Goal: Task Accomplishment & Management: Manage account settings

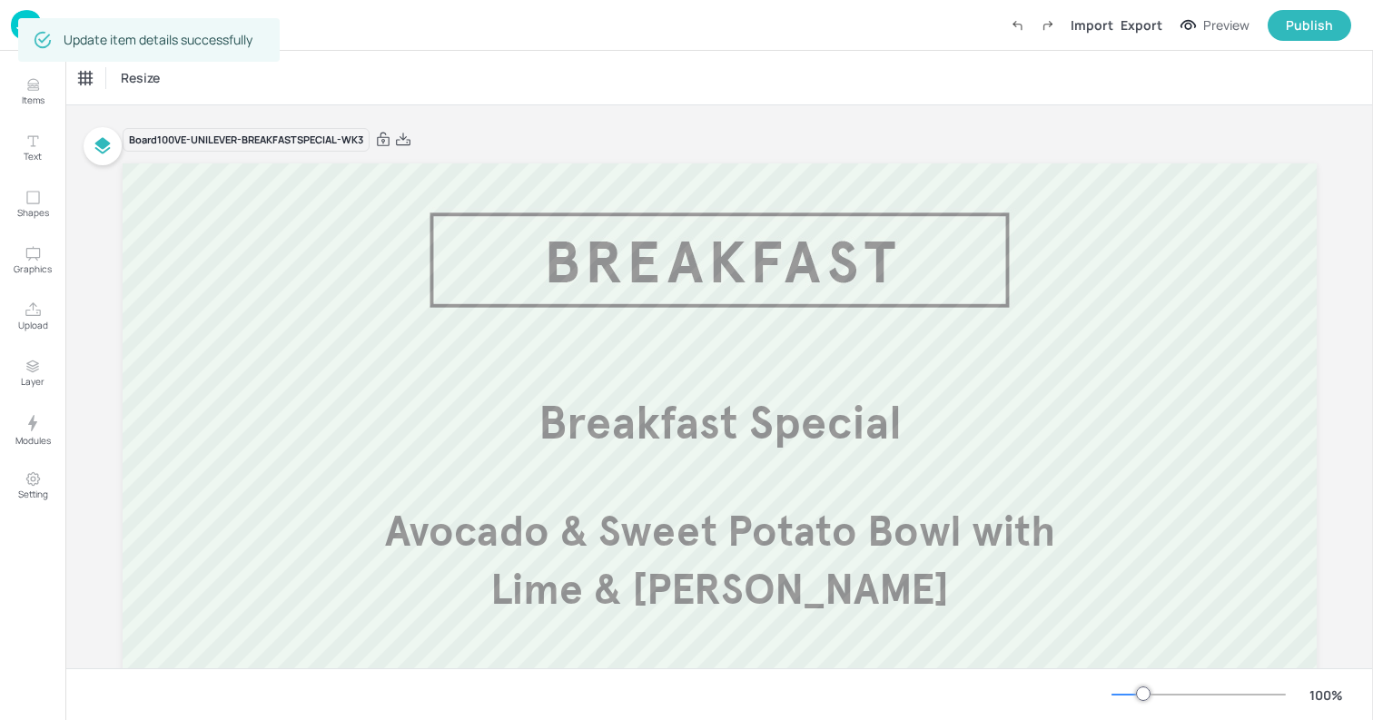
click at [19, 19] on div "Update item details successfully" at bounding box center [149, 40] width 262 height 44
click at [6, 26] on div "Dashboard Import Export Preview Publish" at bounding box center [686, 25] width 1373 height 51
click at [15, 26] on img at bounding box center [26, 25] width 31 height 30
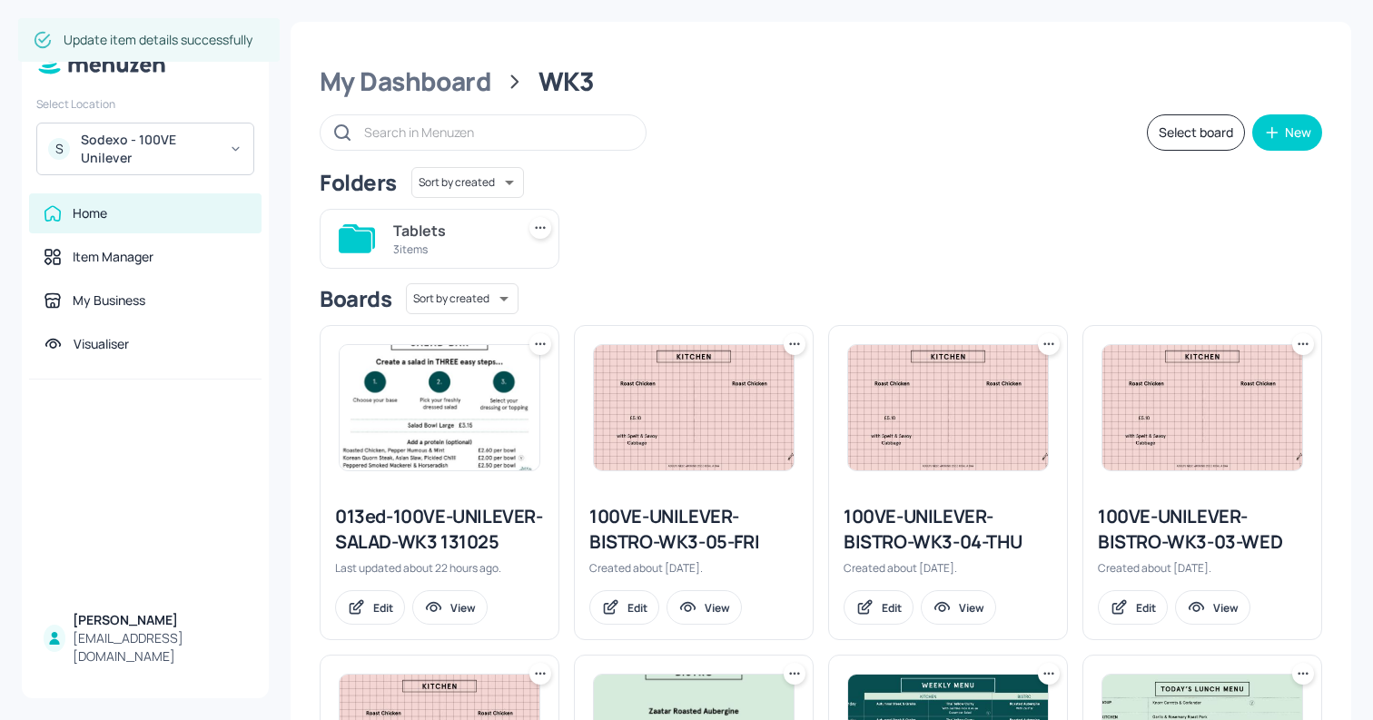
click at [177, 135] on div "Sodexo - 100VE Unilever" at bounding box center [149, 149] width 137 height 36
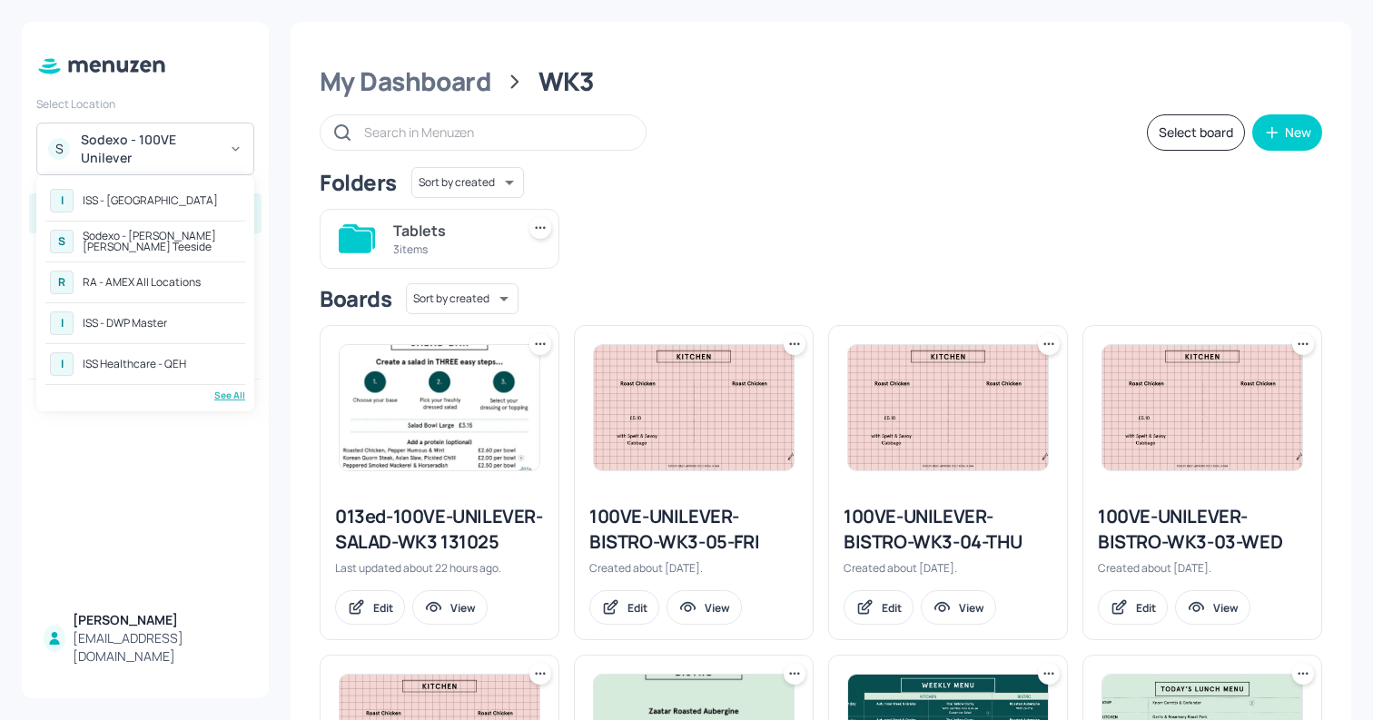
click at [221, 400] on div "See All" at bounding box center [145, 396] width 200 height 14
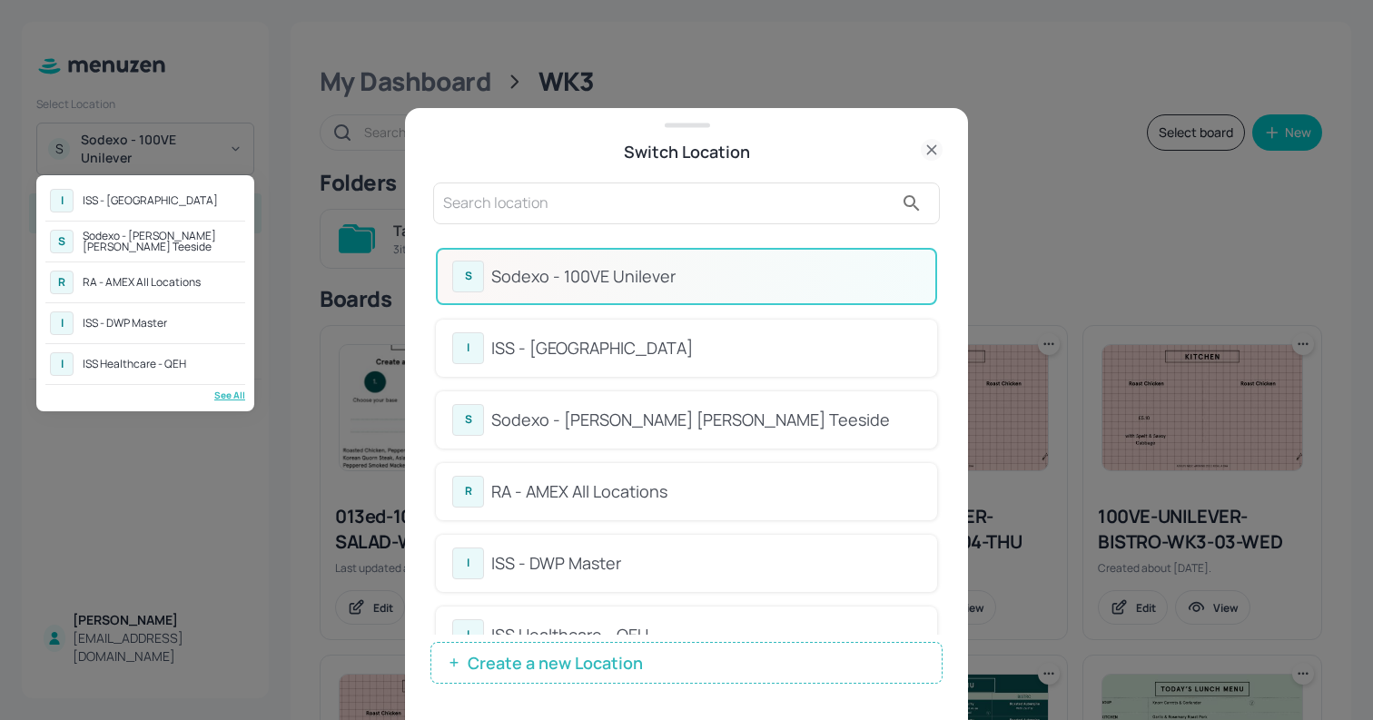
click at [778, 249] on div at bounding box center [686, 360] width 1373 height 720
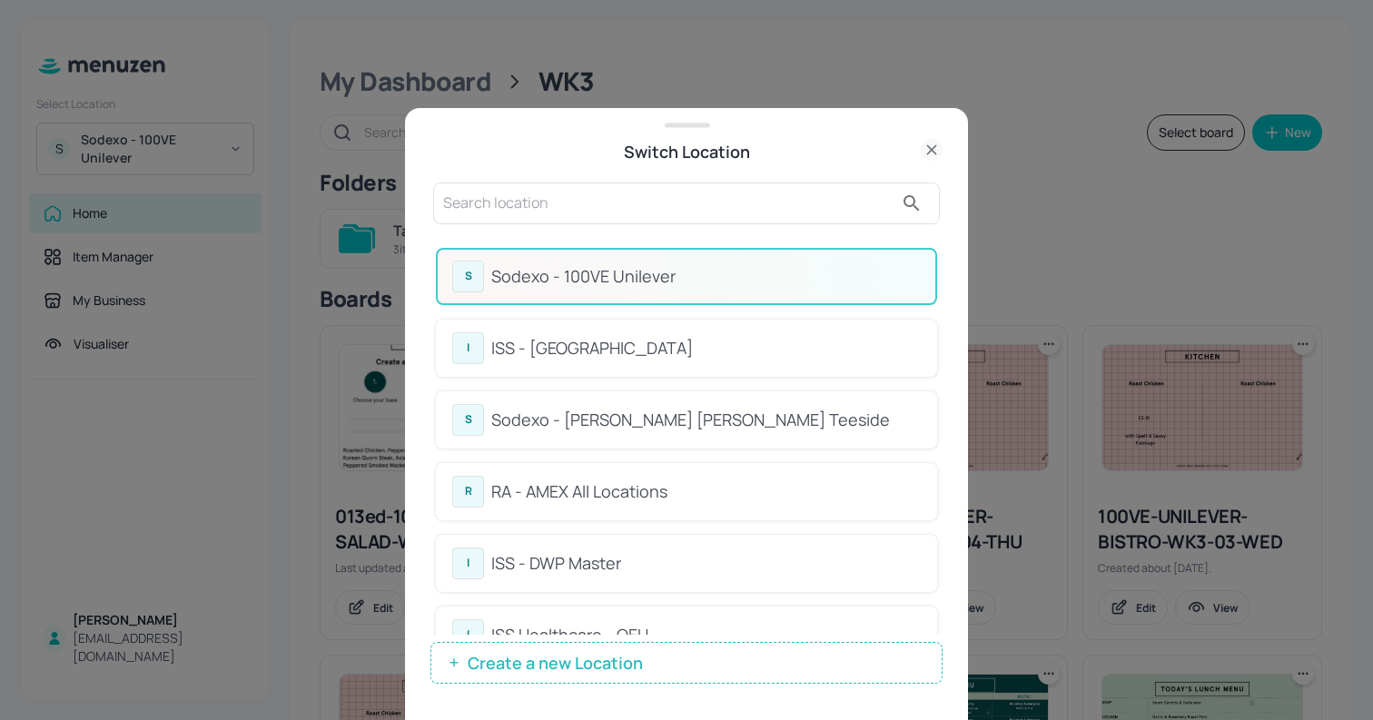
click at [656, 434] on div "S Sodexo - [PERSON_NAME] [PERSON_NAME] Teeside" at bounding box center [686, 420] width 469 height 32
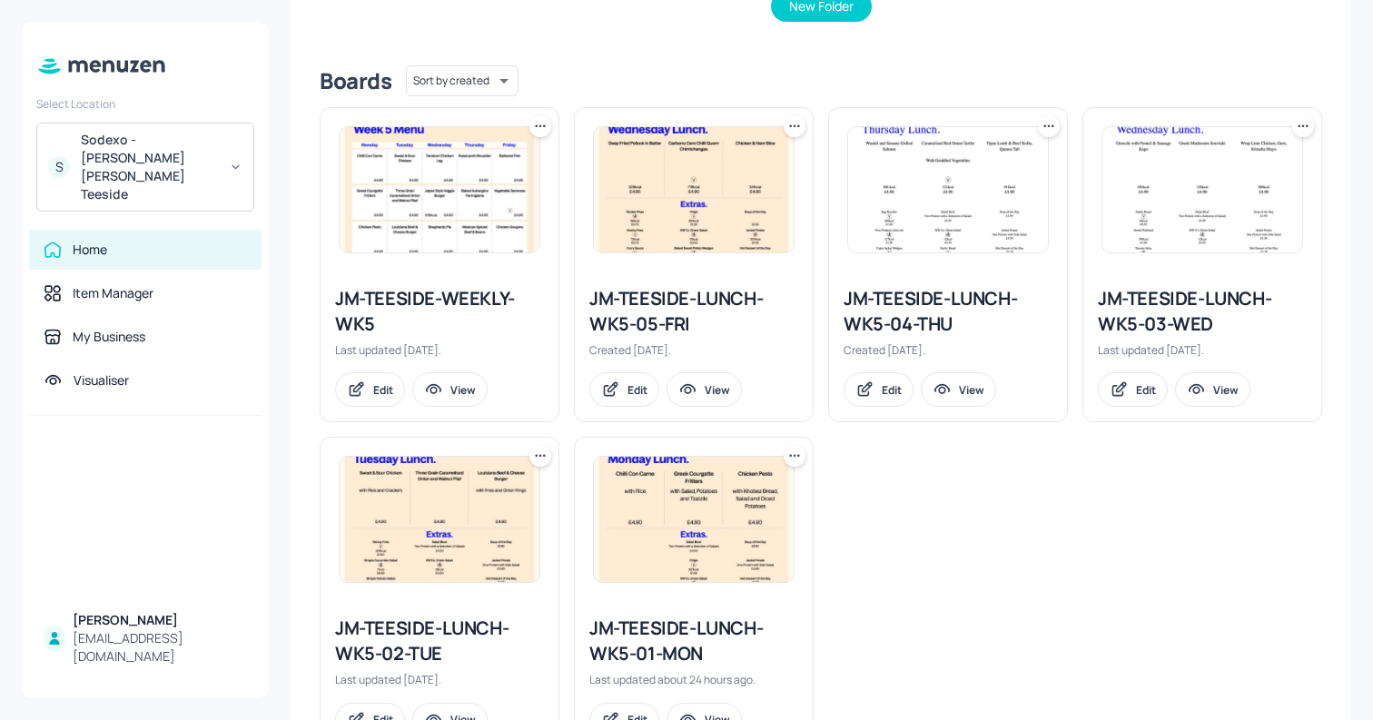
scroll to position [411, 0]
click at [792, 461] on icon at bounding box center [795, 454] width 18 height 18
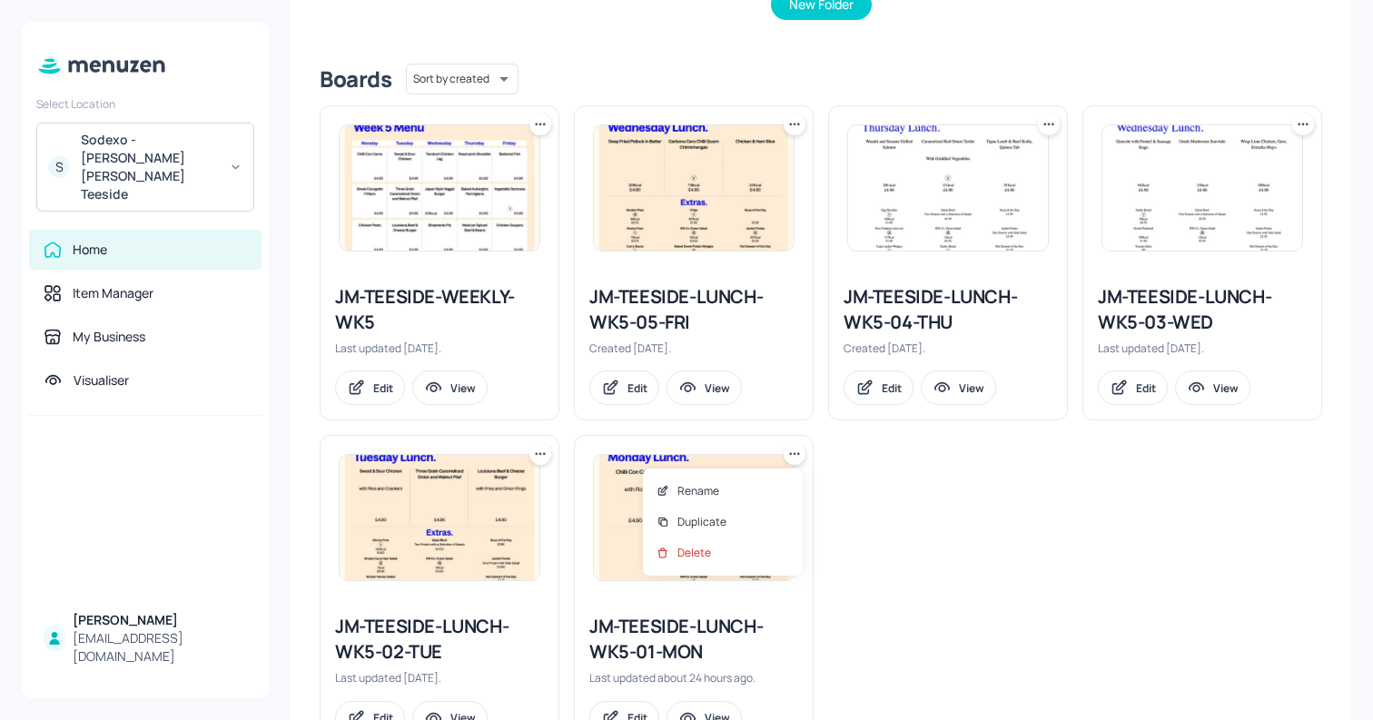
click at [961, 564] on div at bounding box center [686, 360] width 1373 height 720
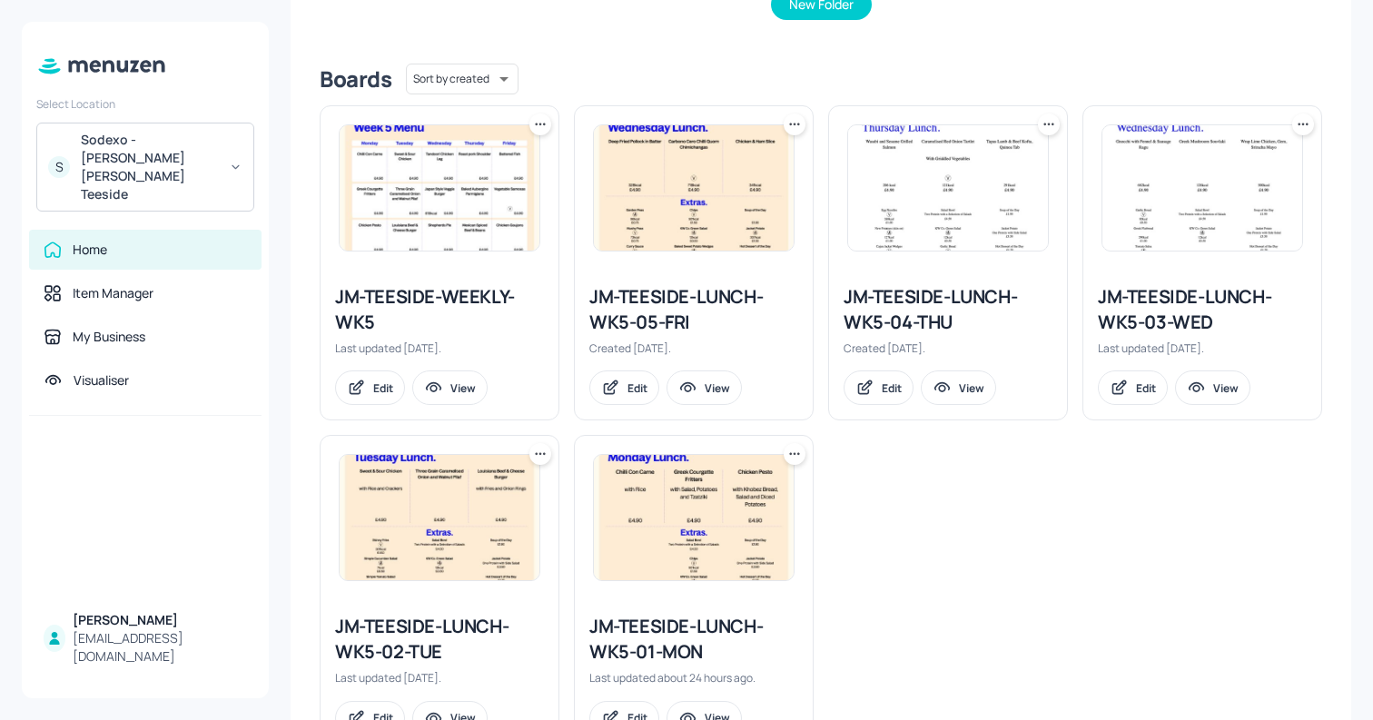
scroll to position [0, 0]
